Goal: Ask a question: Seek information or help from site administrators or community

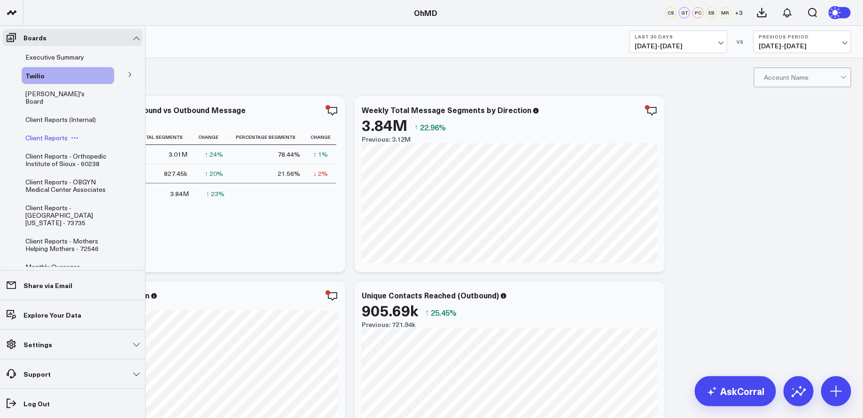
click at [55, 133] on span "Client Reports" at bounding box center [46, 137] width 42 height 9
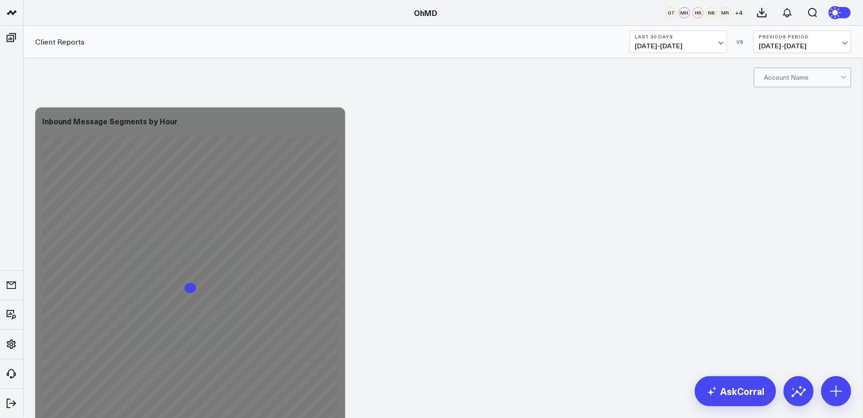
click at [805, 75] on div at bounding box center [802, 77] width 77 height 19
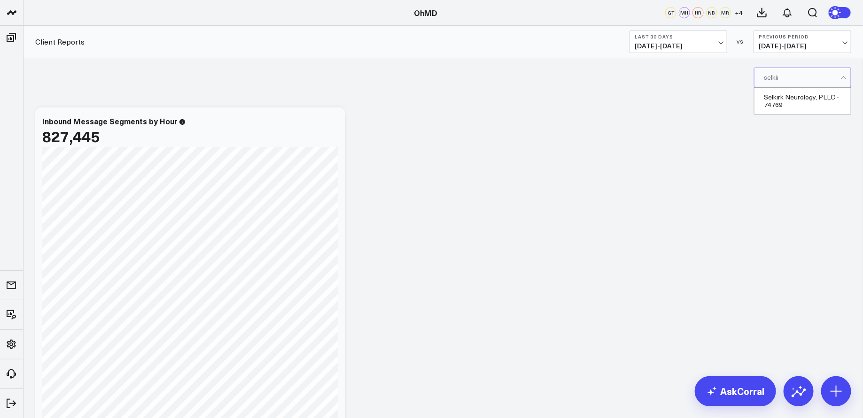
type input "selkirk"
click at [802, 100] on div "Selkirk Neurology, PLLC - 74769" at bounding box center [802, 101] width 96 height 26
click at [716, 36] on b "Last 30 Days" at bounding box center [677, 37] width 87 height 6
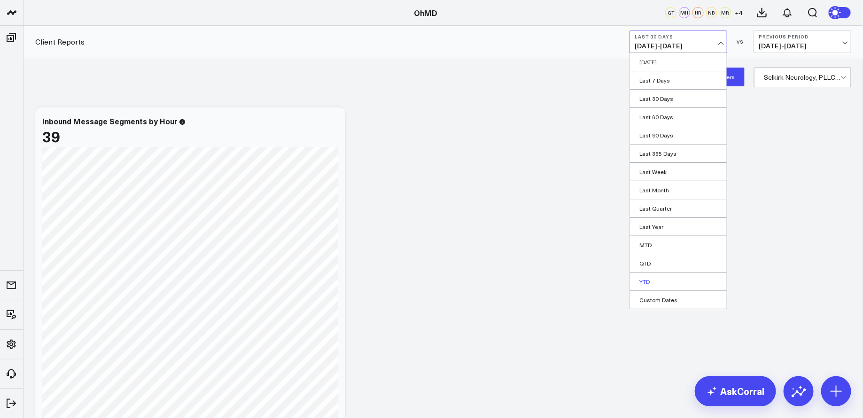
click at [658, 280] on link "YTD" at bounding box center [678, 282] width 97 height 18
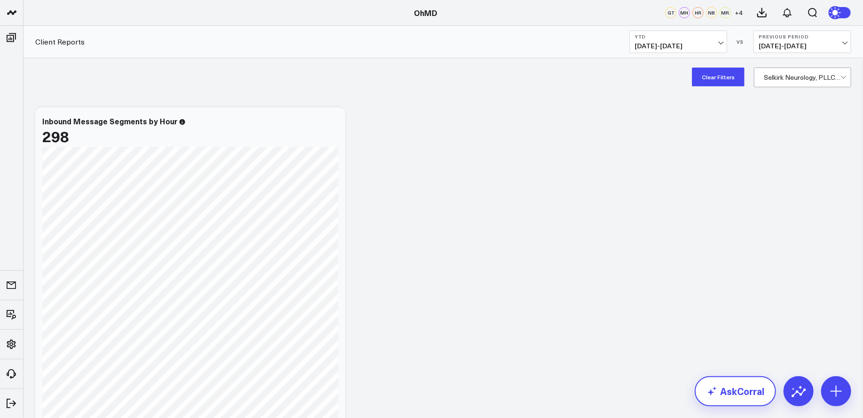
click at [732, 394] on link "AskCorral" at bounding box center [735, 392] width 81 height 30
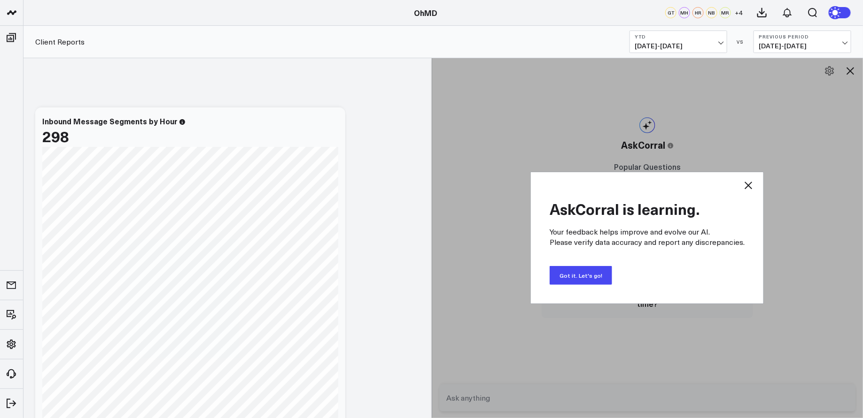
click at [755, 184] on div "AskCorral is learning. Your feedback helps improve and evolve our AI. Please ve…" at bounding box center [646, 238] width 233 height 132
click at [747, 184] on icon at bounding box center [747, 185] width 11 height 11
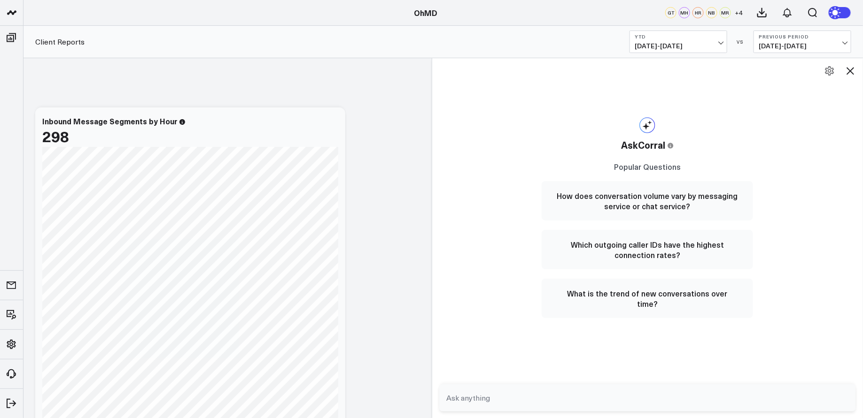
click at [552, 407] on form at bounding box center [647, 398] width 417 height 27
click at [547, 401] on textarea at bounding box center [639, 398] width 391 height 17
click at [515, 399] on textarea "Show me total monthly message segments" at bounding box center [639, 398] width 391 height 17
click at [592, 398] on textarea "Show me total message segments" at bounding box center [639, 398] width 391 height 17
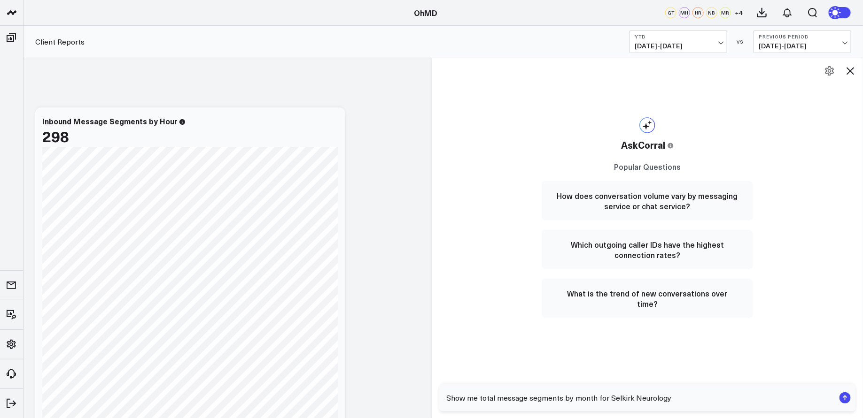
paste textarea "74769"
click at [669, 399] on textarea "Show me total message segments by month for Selkirk Neurology 74769" at bounding box center [639, 398] width 391 height 17
type textarea "Show me total message segments by month for Selkirk Neurology - 74769"
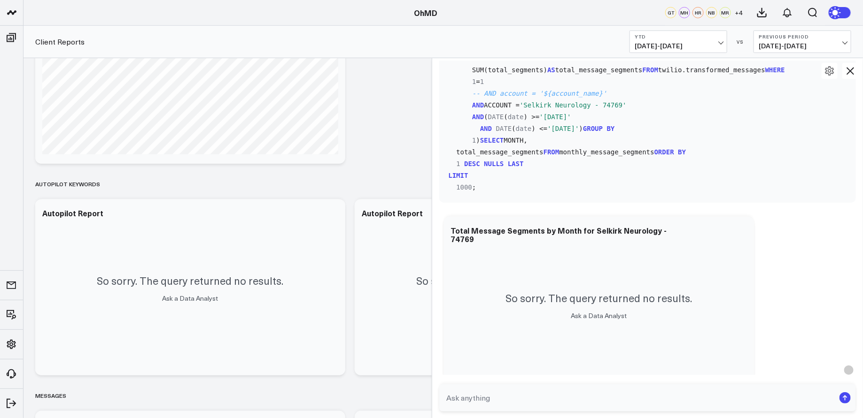
scroll to position [167, 0]
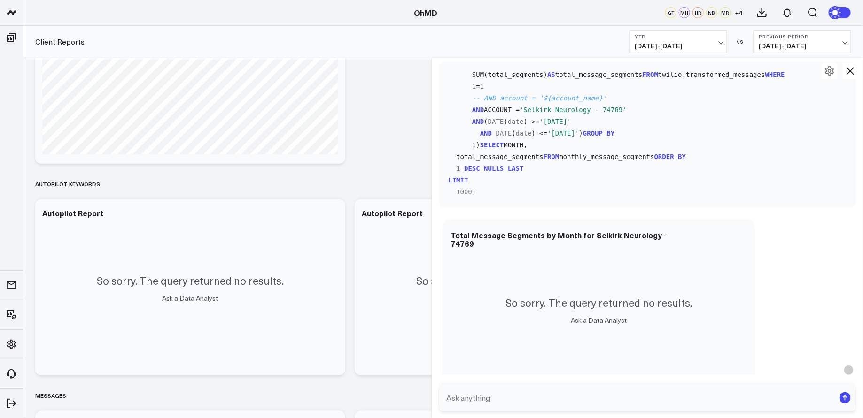
click at [849, 70] on icon at bounding box center [850, 71] width 8 height 8
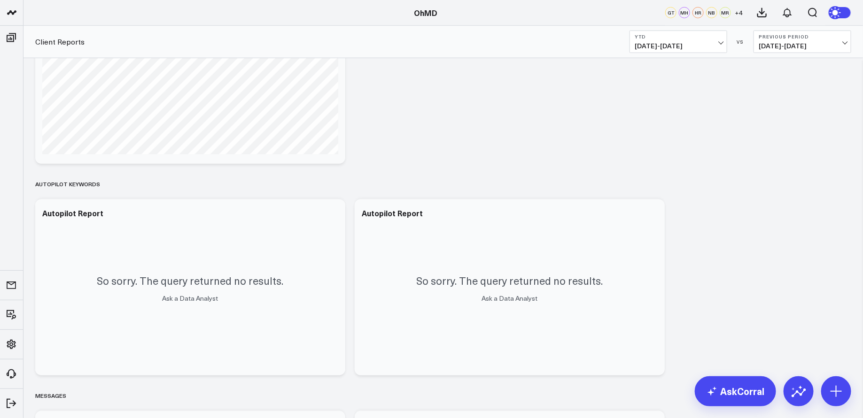
scroll to position [0, 0]
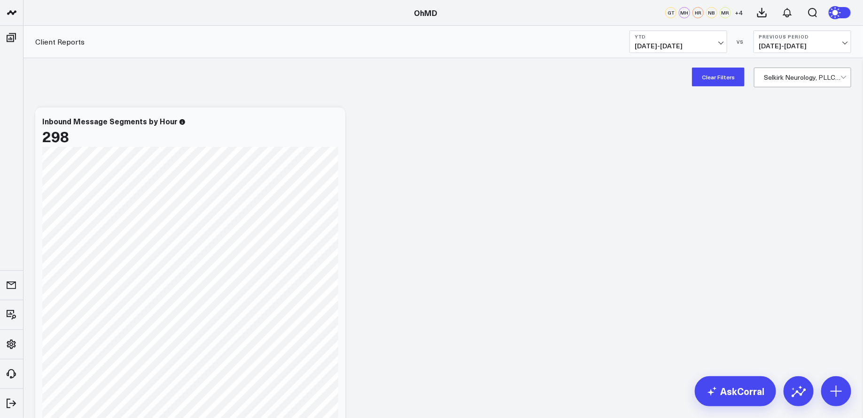
click at [803, 77] on div at bounding box center [802, 77] width 77 height 19
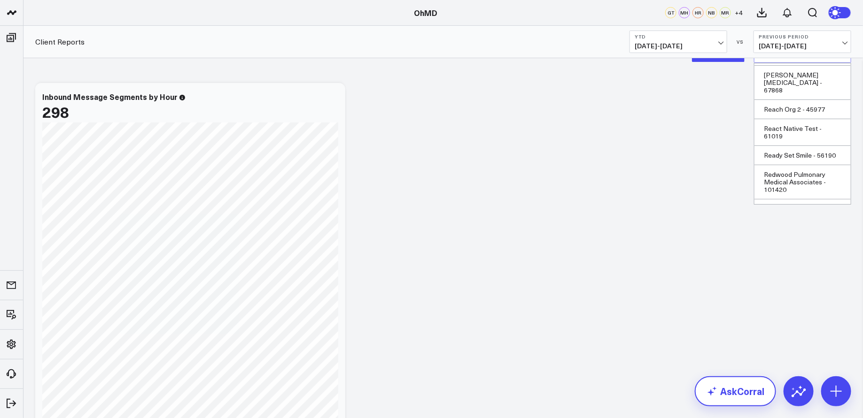
scroll to position [39, 0]
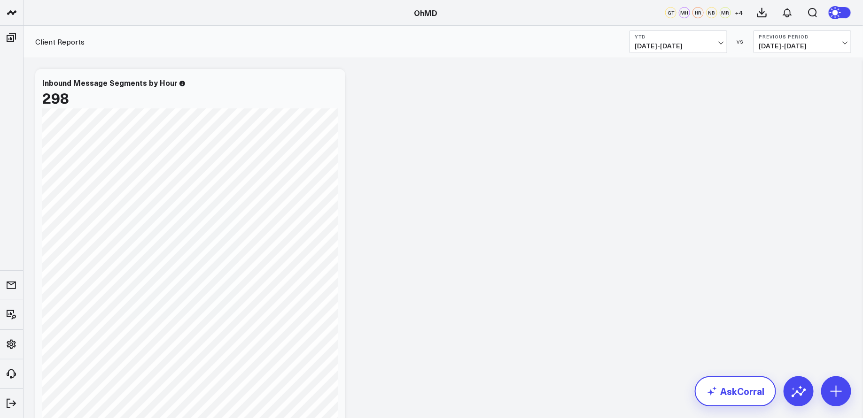
click at [729, 396] on link "AskCorral" at bounding box center [735, 392] width 81 height 30
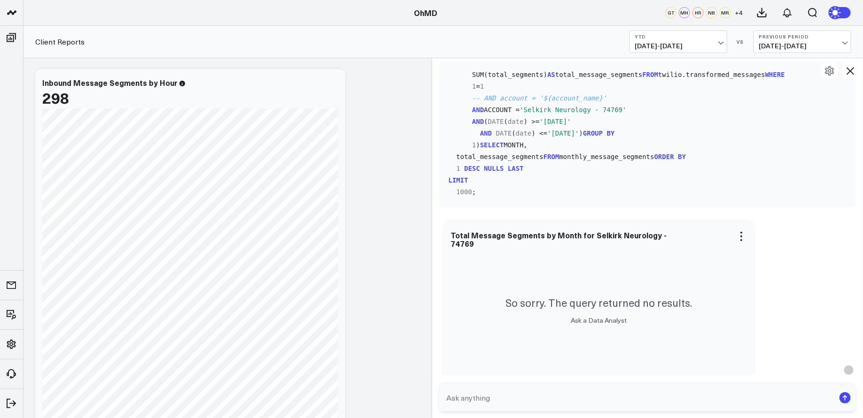
click at [684, 236] on div "So sorry. The query returned no results. Ask a Data Analyst" at bounding box center [599, 310] width 310 height 176
click at [667, 236] on div "Total Message Segments by Month for Selkirk Neurology - 74769" at bounding box center [559, 239] width 216 height 19
click at [455, 243] on div "Total Message Segments by Month for Selkirk Neurology - 74769" at bounding box center [559, 239] width 216 height 19
click at [455, 244] on div "Total Message Segments by Month for Selkirk Neurology - 74769" at bounding box center [559, 239] width 216 height 19
click at [505, 405] on textarea at bounding box center [639, 398] width 391 height 17
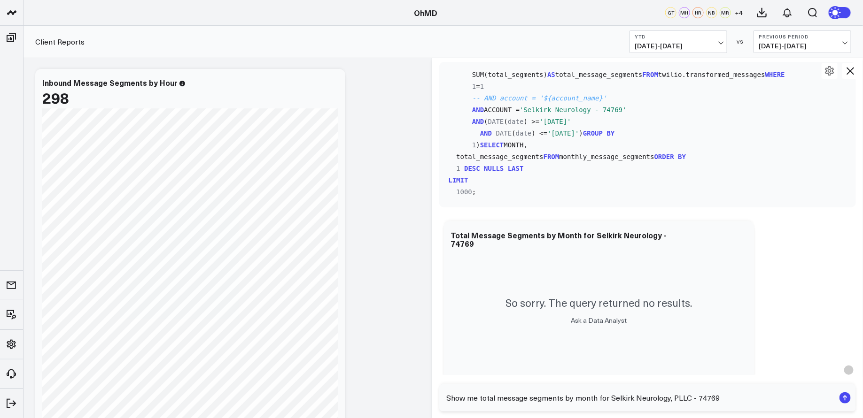
type textarea "Show me total message segments by month for Selkirk Neurology, PLLC - 74769"
click at [843, 400] on rect "submit" at bounding box center [844, 398] width 11 height 11
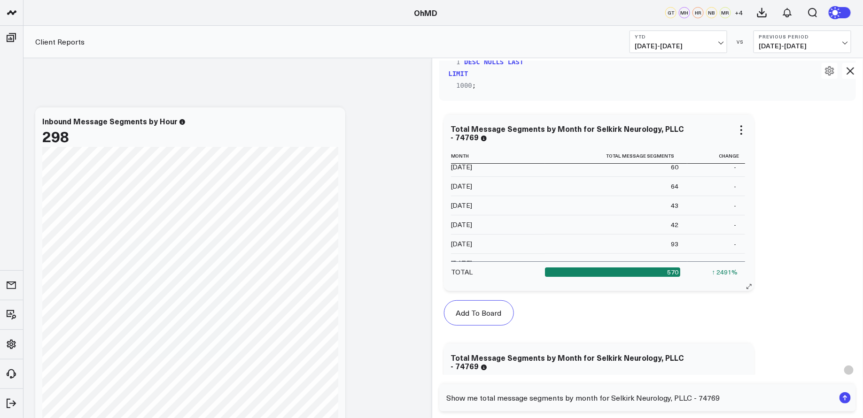
scroll to position [54, 0]
